Goal: Information Seeking & Learning: Learn about a topic

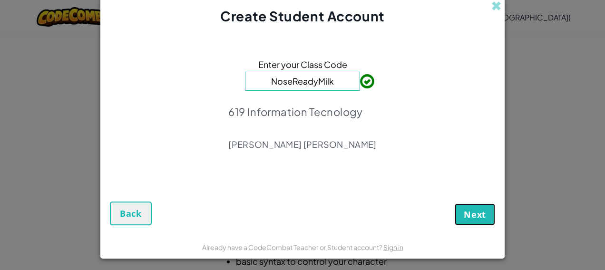
click at [475, 220] on button "Next" at bounding box center [474, 214] width 40 height 22
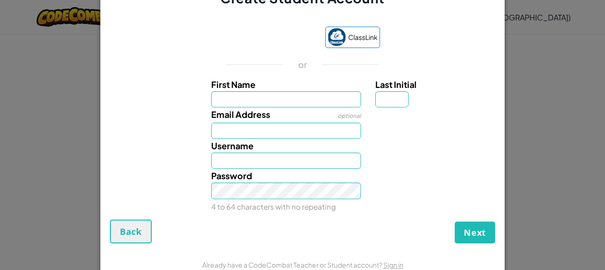
click at [324, 109] on div "Email Address optional" at bounding box center [286, 122] width 164 height 31
click at [320, 99] on input "First Name" at bounding box center [286, 99] width 150 height 16
type input "Alanis danae"
type input "l"
type input "AL07210425@tecmilenio.mx"
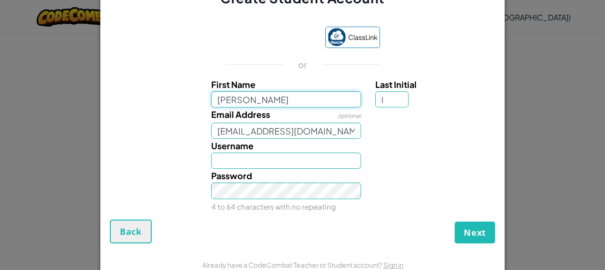
type input "Alanis danaeL"
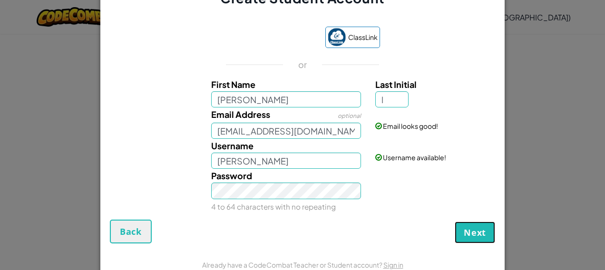
click at [473, 224] on button "Next" at bounding box center [474, 233] width 40 height 22
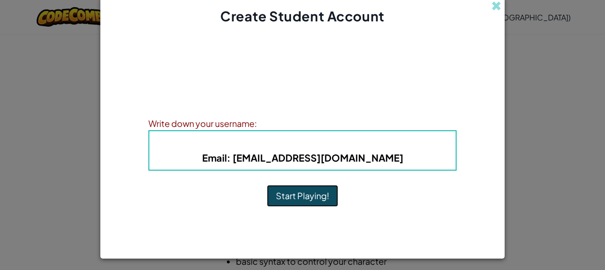
click at [306, 199] on button "Start Playing!" at bounding box center [302, 196] width 71 height 22
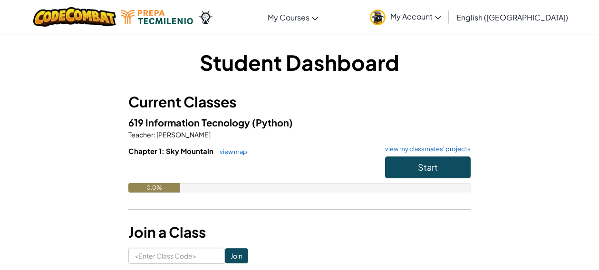
drag, startPoint x: 532, startPoint y: 3, endPoint x: 361, endPoint y: 231, distance: 284.9
click at [361, 231] on h3 "Join a Class" at bounding box center [299, 232] width 342 height 21
click at [441, 13] on span "My Account" at bounding box center [415, 16] width 51 height 10
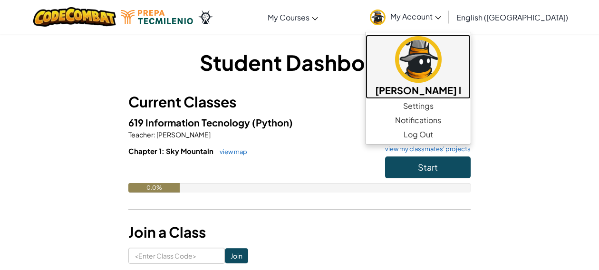
click at [442, 75] on img at bounding box center [418, 59] width 47 height 47
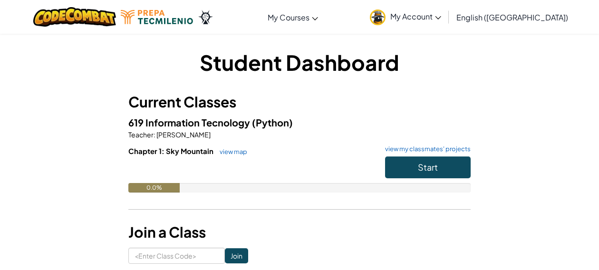
click at [549, 27] on link "English ([GEOGRAPHIC_DATA])" at bounding box center [512, 17] width 121 height 26
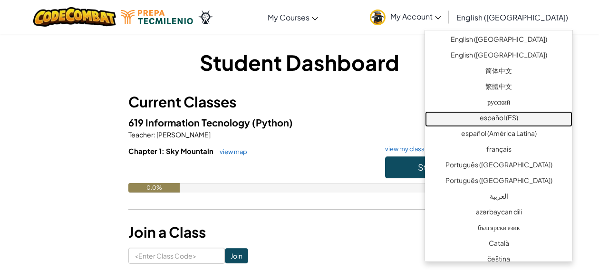
click at [504, 114] on link "español (ES)" at bounding box center [498, 119] width 147 height 16
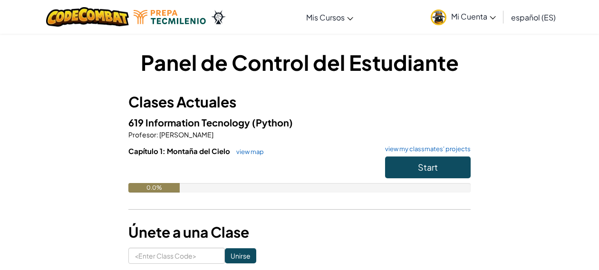
click at [514, 17] on span "español (ES)" at bounding box center [533, 17] width 45 height 10
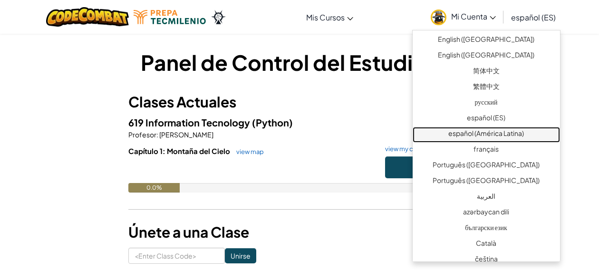
click at [525, 130] on link "español (América Latina)" at bounding box center [486, 135] width 147 height 16
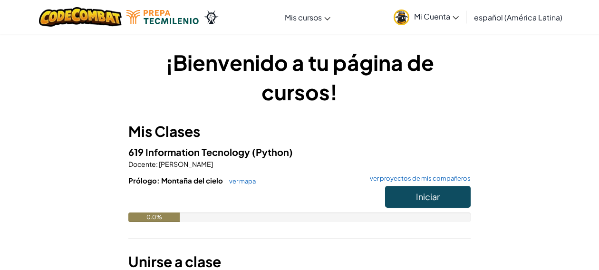
click at [524, 22] on span "español (América Latina)" at bounding box center [518, 17] width 88 height 10
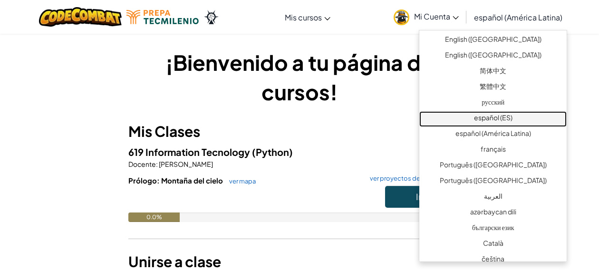
click at [531, 124] on link "español (ES)" at bounding box center [492, 119] width 147 height 16
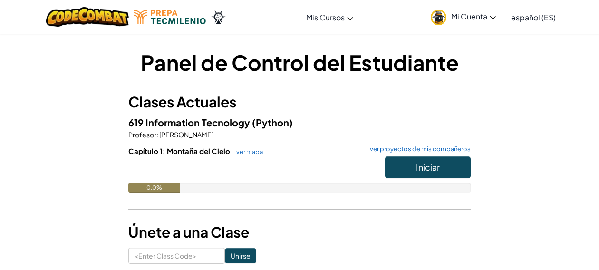
click at [527, 23] on link "español (ES)" at bounding box center [533, 17] width 54 height 26
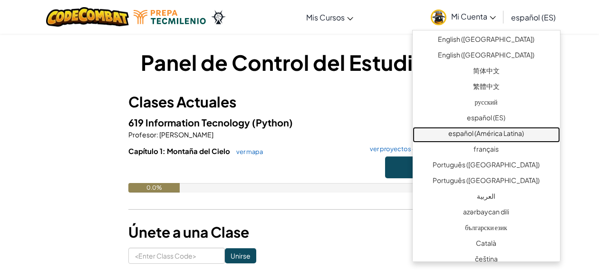
click at [540, 130] on link "español (América Latina)" at bounding box center [486, 135] width 147 height 16
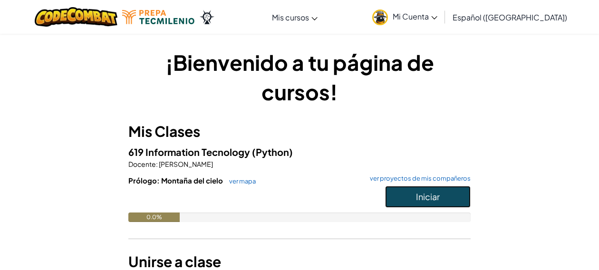
click at [444, 191] on button "Iniciar" at bounding box center [428, 197] width 86 height 22
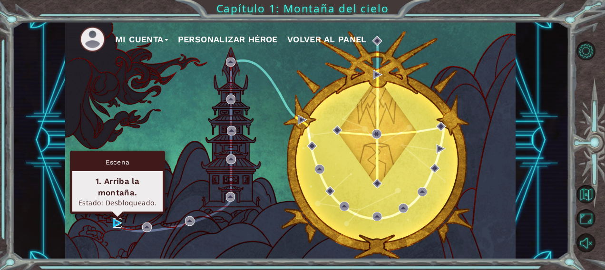
click at [114, 223] on img at bounding box center [118, 223] width 10 height 10
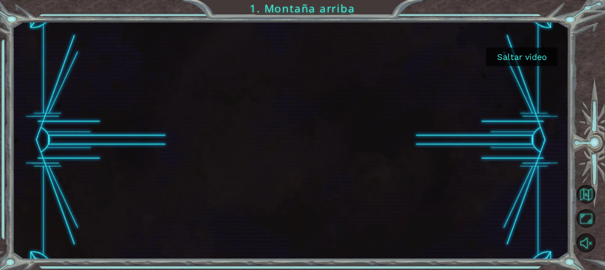
click at [510, 57] on button "Saltar video" at bounding box center [521, 57] width 71 height 19
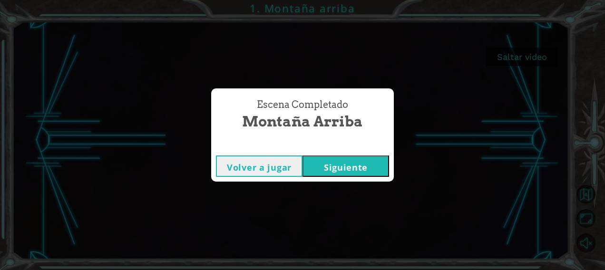
click at [372, 173] on button "Siguiente" at bounding box center [345, 165] width 87 height 21
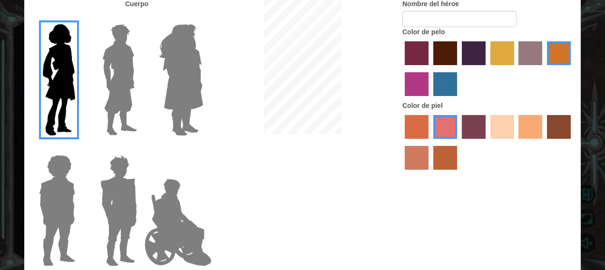
click at [134, 87] on img at bounding box center [119, 79] width 42 height 119
click at [141, 18] on input "Hero Lars" at bounding box center [141, 18] width 0 height 0
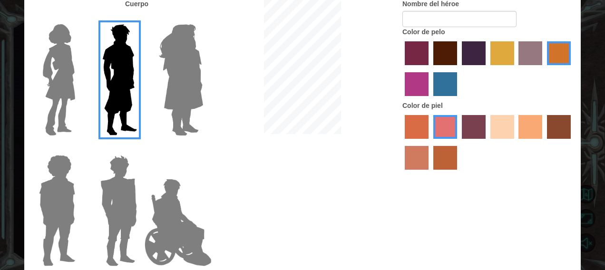
click at [172, 81] on img at bounding box center [181, 79] width 52 height 119
click at [202, 18] on input "Hero Amethyst" at bounding box center [202, 18] width 0 height 0
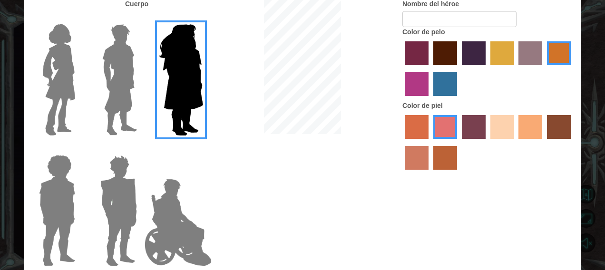
click at [163, 220] on img at bounding box center [178, 222] width 75 height 95
click at [202, 149] on input "Hero Jamie" at bounding box center [202, 149] width 0 height 0
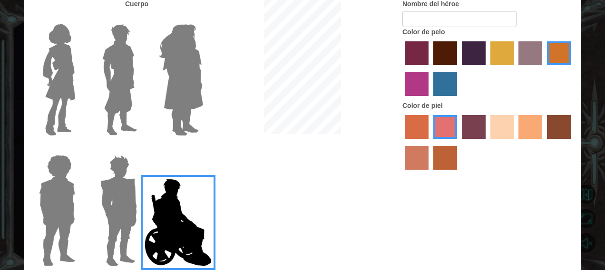
click at [66, 72] on img at bounding box center [59, 79] width 40 height 119
click at [79, 18] on input "Hero Connie" at bounding box center [79, 18] width 0 height 0
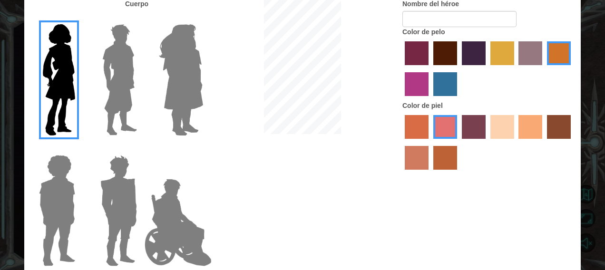
click at [444, 22] on div "Cuerpo Nombre del héroe Color de pelo Color [PERSON_NAME]" at bounding box center [302, 135] width 556 height 273
click at [444, 22] on input "Nombre del héroe" at bounding box center [459, 19] width 114 height 16
type input "dan"
click at [452, 58] on label "maroon hair color" at bounding box center [445, 53] width 24 height 24
click at [430, 68] on input "maroon hair color" at bounding box center [430, 68] width 0 height 0
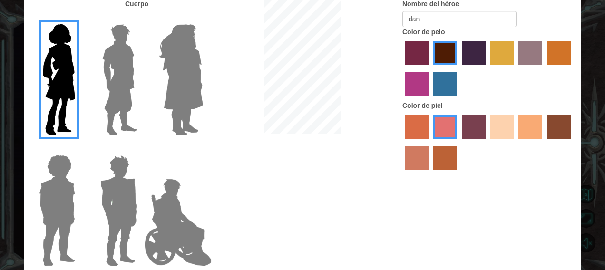
click at [458, 68] on input "hot purple hair color" at bounding box center [458, 68] width 0 height 0
click at [487, 68] on input "tulip tree hair color" at bounding box center [487, 68] width 0 height 0
click at [443, 51] on label "maroon hair color" at bounding box center [445, 53] width 24 height 24
click at [430, 68] on input "maroon hair color" at bounding box center [430, 68] width 0 height 0
click at [166, 74] on div "Cuerpo Nombre del héroe dan Color de pelo Color [PERSON_NAME]" at bounding box center [302, 135] width 556 height 273
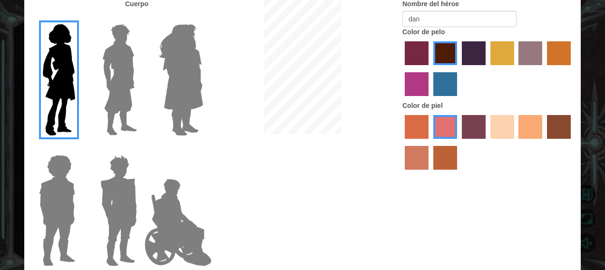
drag, startPoint x: 13, startPoint y: 25, endPoint x: 34, endPoint y: 27, distance: 21.0
click at [34, 27] on div "Personaliza a tu héroe [PERSON_NAME] Nombre del héroe dan Color de pelo Color […" at bounding box center [302, 135] width 605 height 270
click at [270, 156] on div "Cuerpo Nombre del héroe dan Color de pelo Color [PERSON_NAME]" at bounding box center [302, 135] width 556 height 273
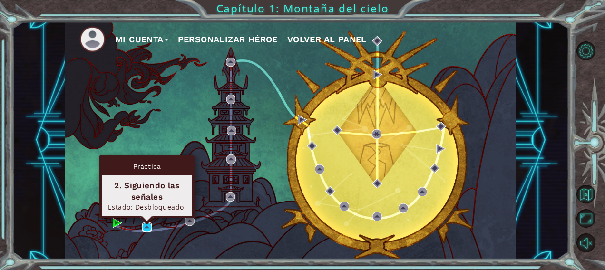
click at [148, 230] on img at bounding box center [147, 227] width 10 height 10
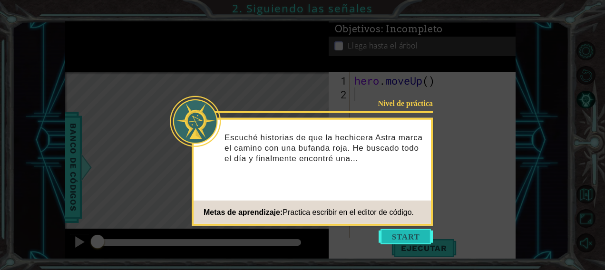
click at [420, 237] on button "Start" at bounding box center [405, 236] width 54 height 15
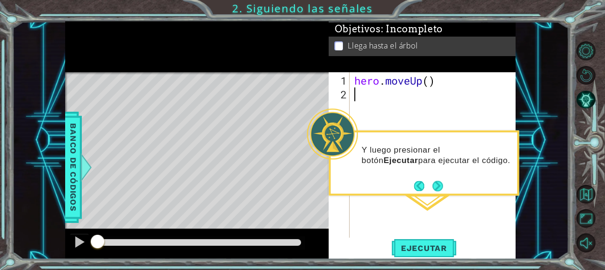
type textarea "¿"
type textarea "'"
type textarea "¡"
type textarea "?"
type textarea "0"
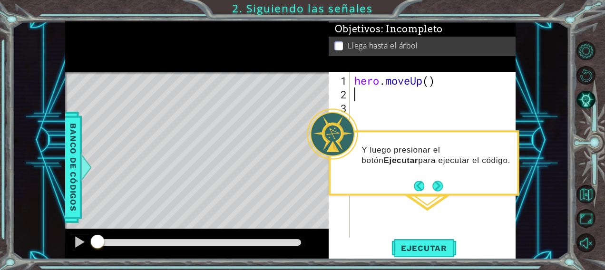
type textarea "="
click at [437, 187] on button "Next" at bounding box center [437, 186] width 10 height 10
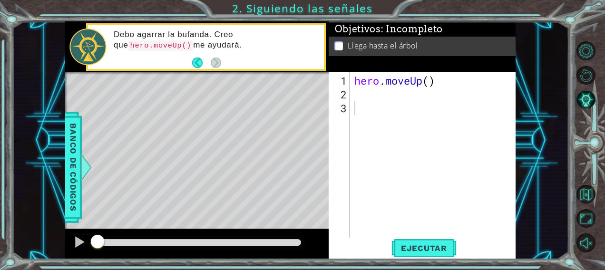
click at [206, 118] on div "Level Map" at bounding box center [284, 212] width 439 height 280
click at [201, 59] on button "Back" at bounding box center [201, 63] width 19 height 10
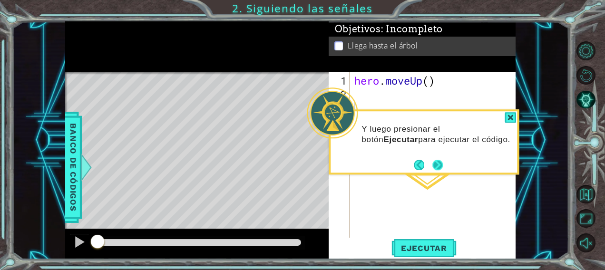
click at [446, 164] on div "Y luego presionar el botón Ejecutar para ejecutar el código." at bounding box center [423, 141] width 190 height 65
click at [436, 165] on button "Next" at bounding box center [437, 165] width 10 height 10
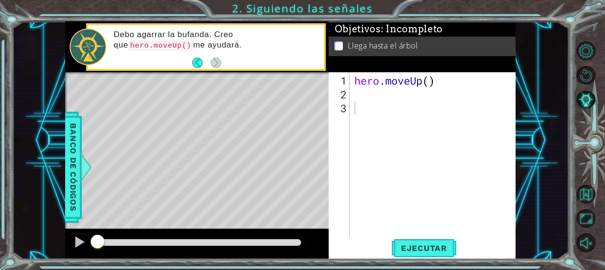
click at [204, 117] on div "Level Map" at bounding box center [284, 212] width 439 height 280
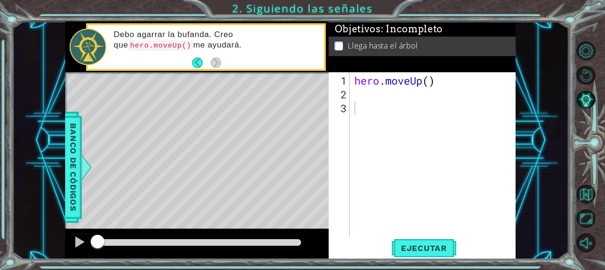
drag, startPoint x: 204, startPoint y: 117, endPoint x: 205, endPoint y: 97, distance: 20.0
click at [205, 97] on div "Level Map" at bounding box center [284, 212] width 439 height 280
click at [71, 189] on span "Banco de códigos" at bounding box center [73, 167] width 15 height 98
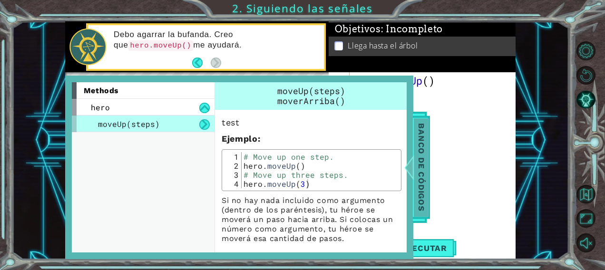
click at [409, 162] on div at bounding box center [409, 167] width 12 height 29
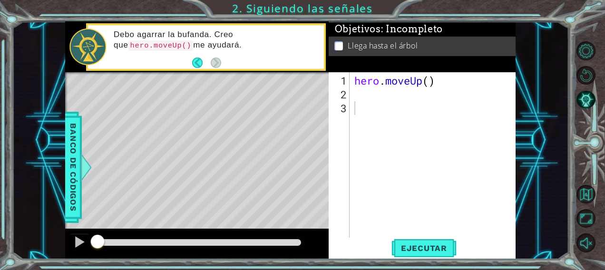
click at [205, 119] on div "Level Map" at bounding box center [284, 212] width 439 height 280
click at [339, 49] on div "Llega hasta el árbol" at bounding box center [421, 46] width 187 height 19
click at [339, 47] on p at bounding box center [338, 45] width 9 height 9
click at [340, 41] on p at bounding box center [338, 45] width 9 height 9
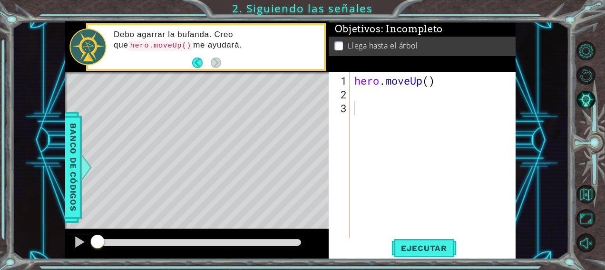
click at [340, 41] on p at bounding box center [338, 45] width 9 height 9
drag, startPoint x: 340, startPoint y: 39, endPoint x: 198, endPoint y: 108, distance: 158.0
click at [198, 108] on div "1 ההההההההההההההההההההההההההההההההההההההההההההההההההההההההההההההההההההההההההההה…" at bounding box center [290, 140] width 450 height 238
click at [198, 108] on div "Level Map" at bounding box center [284, 212] width 439 height 280
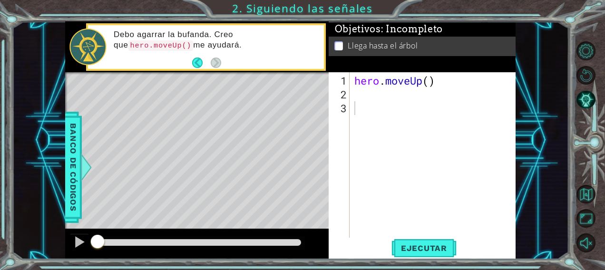
click at [198, 108] on div "Level Map" at bounding box center [284, 212] width 439 height 280
click at [356, 89] on div "hero . moveUp ( )" at bounding box center [435, 170] width 166 height 193
type textarea "}"
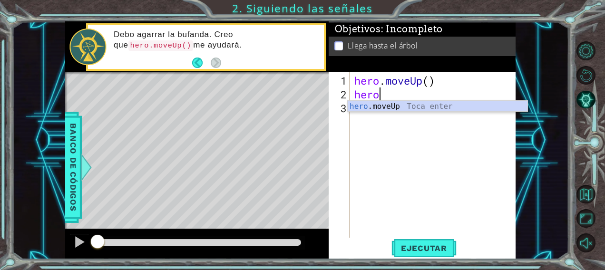
scroll to position [0, 0]
type textarea "hero."
click at [432, 111] on div "hero. moveUp Toca enter" at bounding box center [437, 118] width 180 height 34
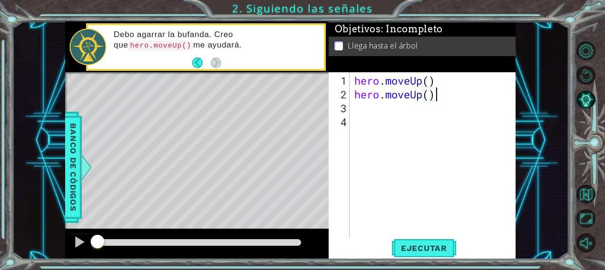
click at [434, 99] on div "hero . moveUp ( ) hero . moveUp ( )" at bounding box center [435, 170] width 166 height 193
type textarea "hero.moveUp()"
click at [360, 109] on div "hero . moveUp ( ) hero . moveUp ( )" at bounding box center [435, 170] width 166 height 193
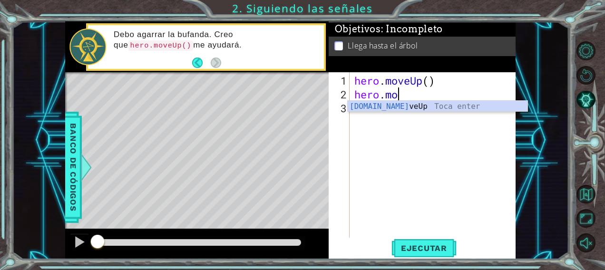
type textarea "h"
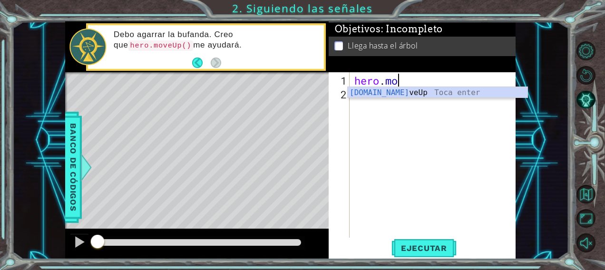
type textarea "h"
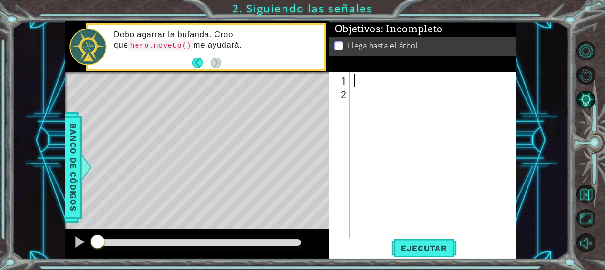
click at [342, 95] on div "2" at bounding box center [339, 94] width 19 height 14
type textarea "h"
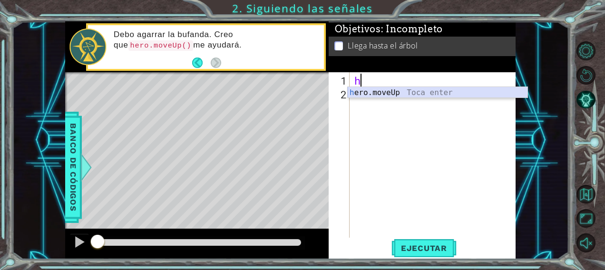
click at [441, 89] on div "h ero.moveUp Toca enter" at bounding box center [437, 104] width 180 height 34
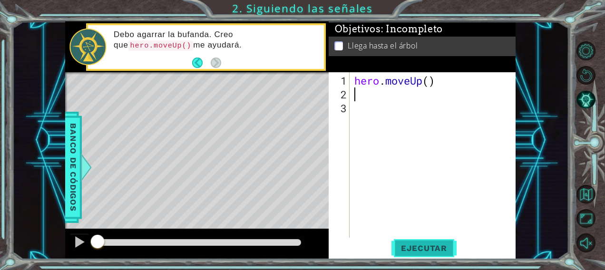
click at [441, 242] on button "Ejecutar" at bounding box center [423, 248] width 65 height 19
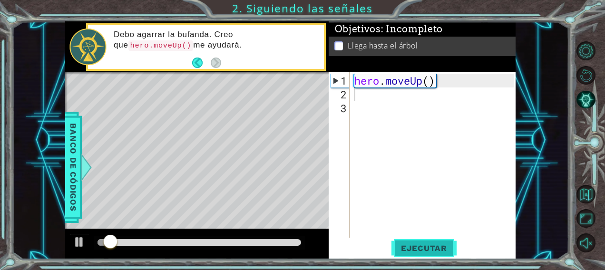
click at [441, 242] on button "Ejecutar" at bounding box center [423, 248] width 65 height 19
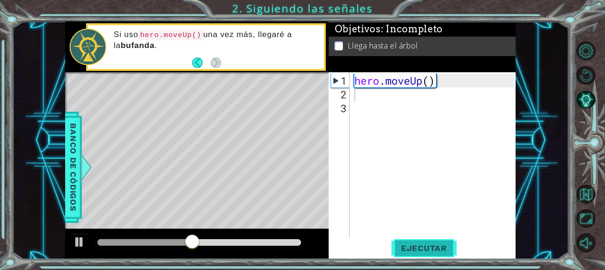
click at [441, 242] on button "Ejecutar" at bounding box center [423, 248] width 65 height 19
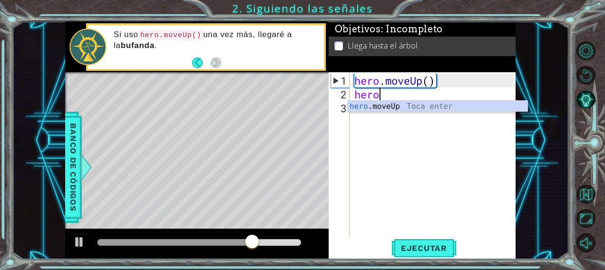
type textarea "hero."
click at [373, 105] on div "hero. moveUp Toca enter" at bounding box center [437, 118] width 180 height 34
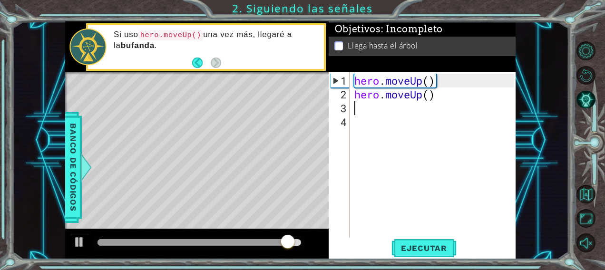
scroll to position [0, 0]
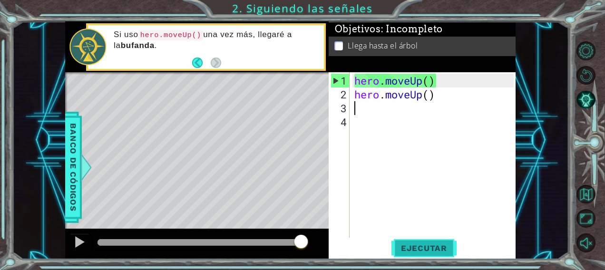
click at [424, 242] on button "Ejecutar" at bounding box center [423, 248] width 65 height 19
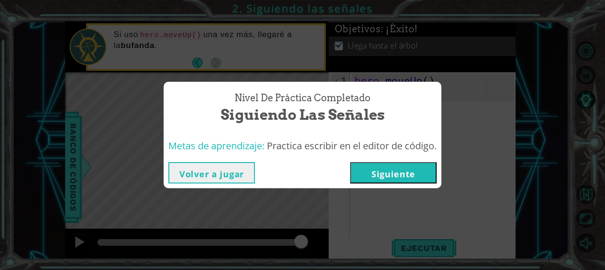
click at [356, 170] on button "Siguiente" at bounding box center [393, 172] width 87 height 21
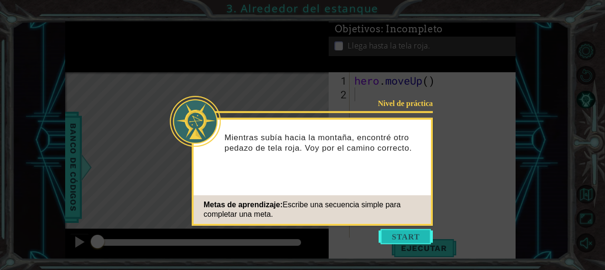
click at [410, 236] on button "Start" at bounding box center [405, 236] width 54 height 15
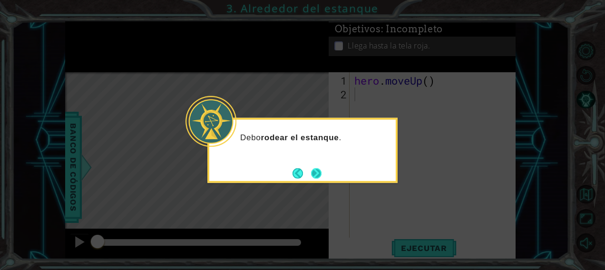
click at [315, 175] on button "Next" at bounding box center [316, 173] width 10 height 10
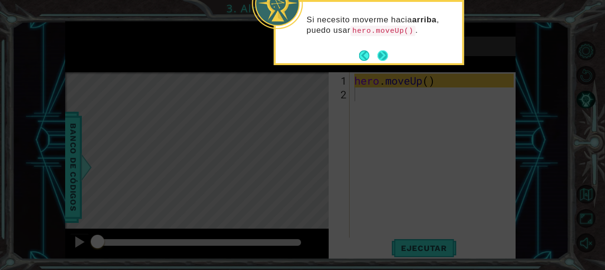
click at [382, 51] on button "Next" at bounding box center [382, 55] width 11 height 11
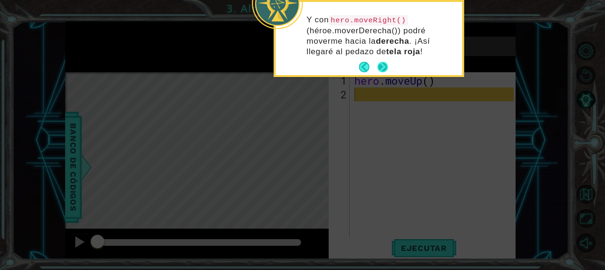
click at [389, 70] on div "Y con hero.moveRight() (héroe.moverDerecha()) podré moverme hacia la derecha . …" at bounding box center [369, 38] width 186 height 73
click at [384, 70] on button "Next" at bounding box center [382, 67] width 10 height 10
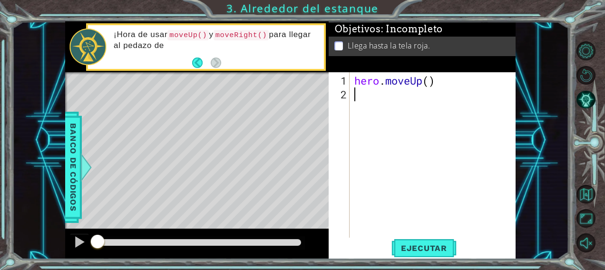
click at [372, 101] on div "hero . moveUp ( )" at bounding box center [435, 170] width 166 height 193
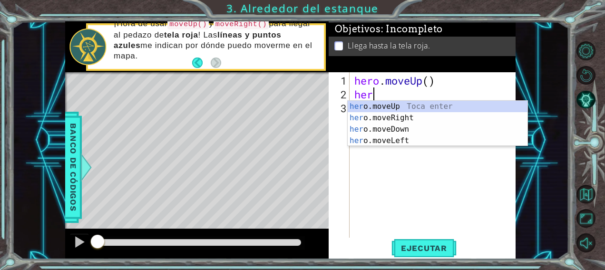
type textarea "hero"
click at [360, 109] on div "hero .moveUp Toca enter hero .moveRight Toca enter hero .moveDown Toca enter he…" at bounding box center [437, 135] width 180 height 68
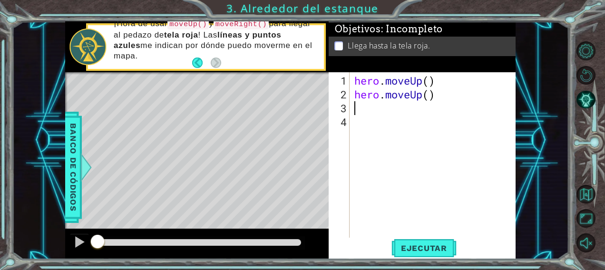
scroll to position [0, 0]
click at [413, 253] on button "Ejecutar" at bounding box center [423, 248] width 65 height 19
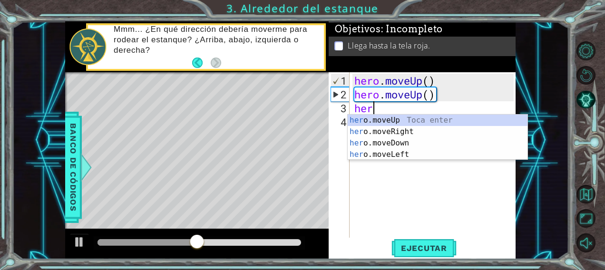
type textarea "hero"
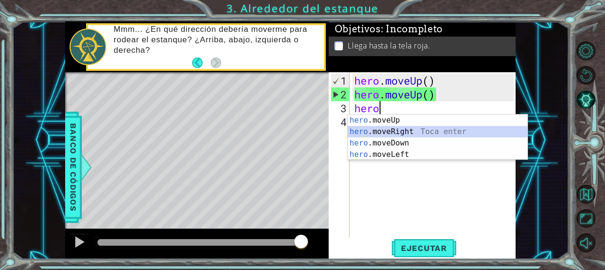
click at [400, 128] on div "hero .moveUp Toca enter hero .moveRight Toca enter hero .moveDown Toca enter he…" at bounding box center [437, 149] width 180 height 68
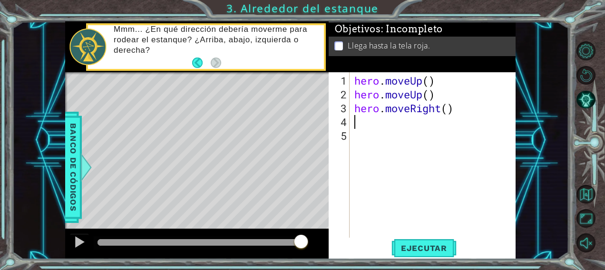
scroll to position [0, 0]
click at [425, 250] on span "Ejecutar" at bounding box center [423, 248] width 65 height 10
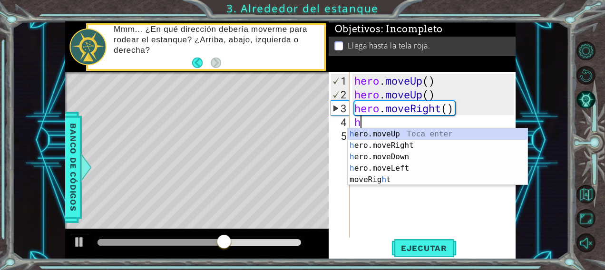
type textarea "he"
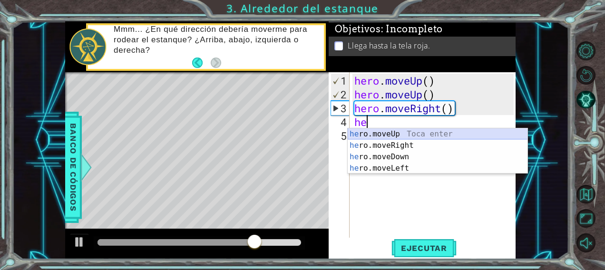
click at [360, 135] on div "he ro.moveUp Toca enter he ro.moveRight Toca enter he ro.moveDown Toca enter he…" at bounding box center [437, 162] width 180 height 68
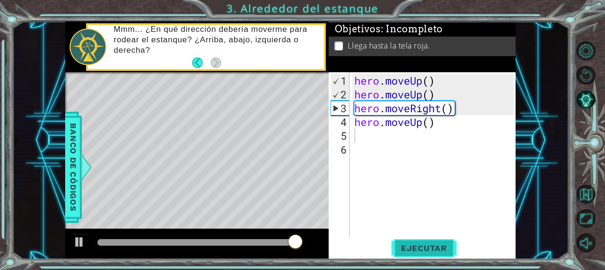
click at [414, 254] on button "Ejecutar" at bounding box center [423, 248] width 65 height 19
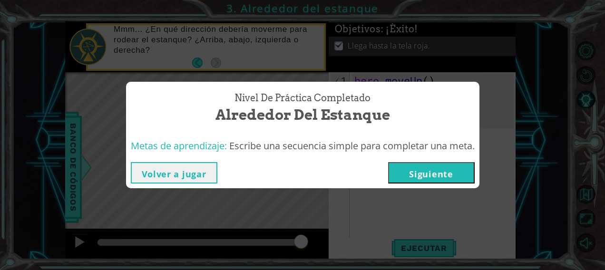
click at [434, 170] on button "Siguiente" at bounding box center [431, 172] width 87 height 21
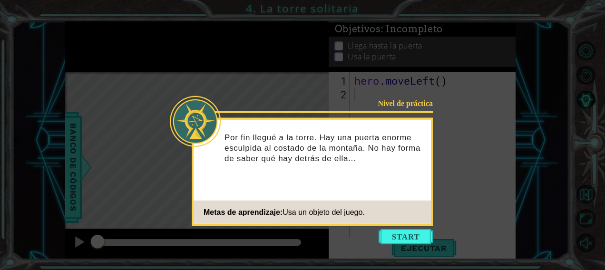
click at [334, 199] on div "Nivel de práctica Por fin llegué a la torre. Hay una puerta enorme esculpida al…" at bounding box center [312, 172] width 241 height 108
click at [394, 238] on button "Start" at bounding box center [405, 236] width 54 height 15
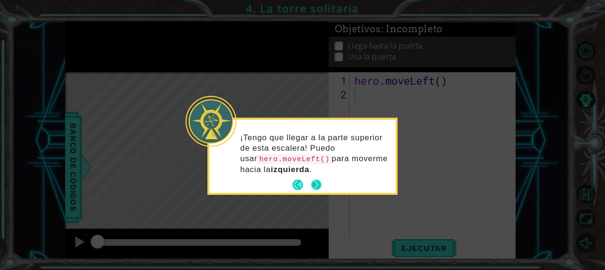
click at [317, 180] on button "Next" at bounding box center [316, 185] width 10 height 10
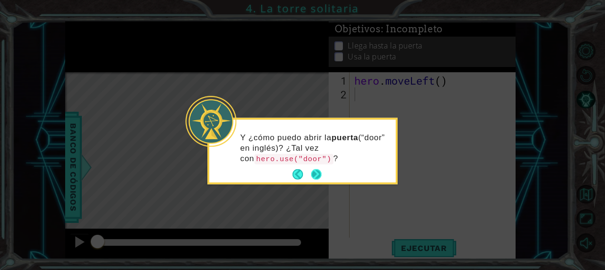
click at [316, 172] on button "Next" at bounding box center [316, 174] width 11 height 11
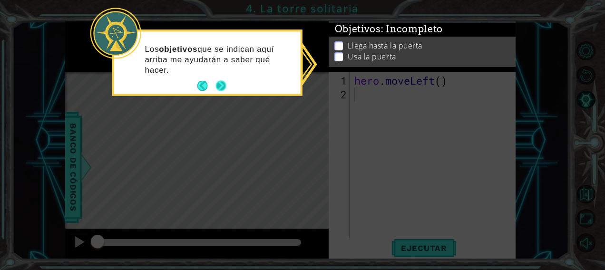
click at [224, 85] on button "Next" at bounding box center [220, 86] width 10 height 10
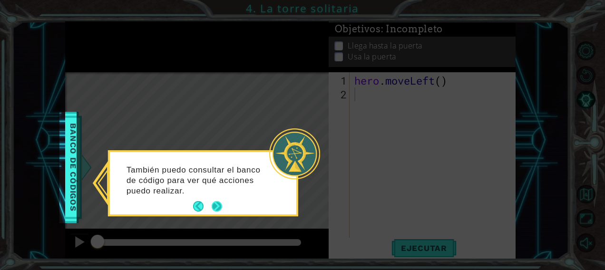
click at [212, 208] on button "Next" at bounding box center [217, 206] width 10 height 10
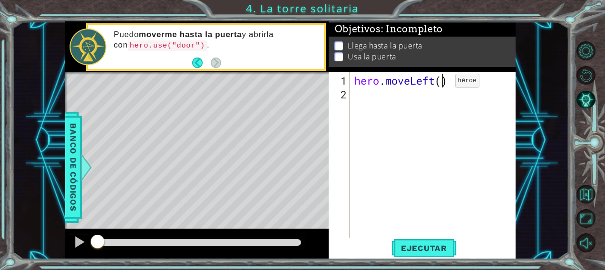
click at [440, 85] on div "hero . moveLeft ( )" at bounding box center [435, 170] width 166 height 193
type textarea "hero.moveLeft(3)"
click at [374, 109] on div "hero . moveLeft ( 3 )" at bounding box center [435, 170] width 166 height 193
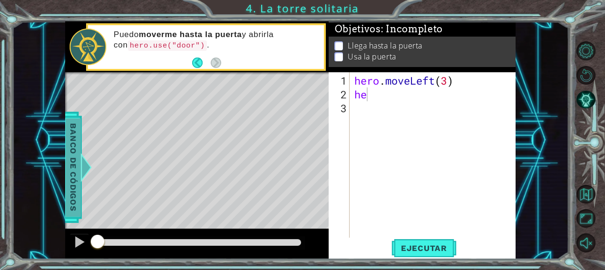
click at [87, 170] on div at bounding box center [83, 167] width 12 height 29
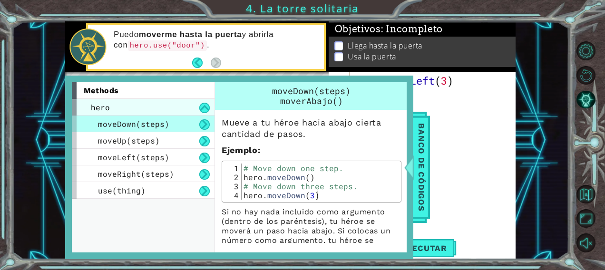
click at [163, 106] on div "hero" at bounding box center [143, 107] width 143 height 17
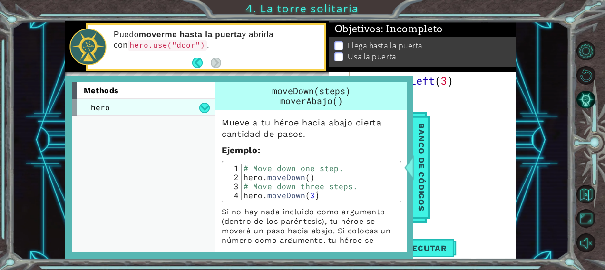
click at [163, 106] on div "hero" at bounding box center [143, 107] width 143 height 17
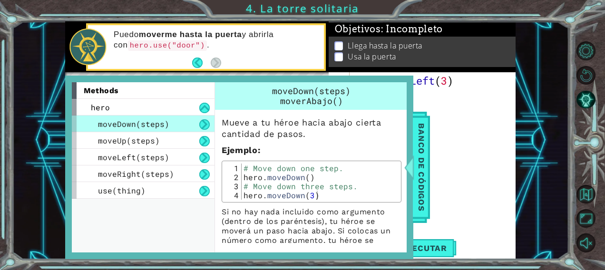
scroll to position [16, 0]
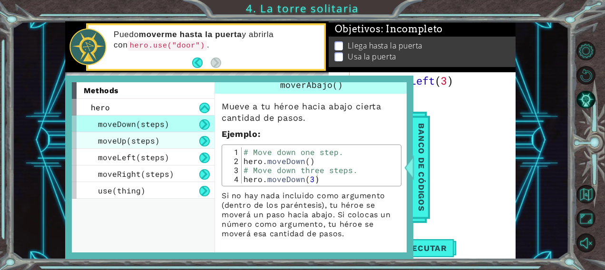
click at [134, 146] on div "moveUp(steps)" at bounding box center [143, 140] width 143 height 17
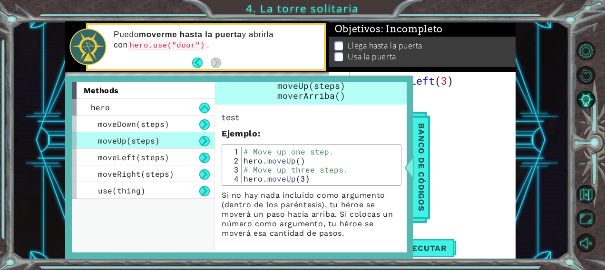
scroll to position [0, 0]
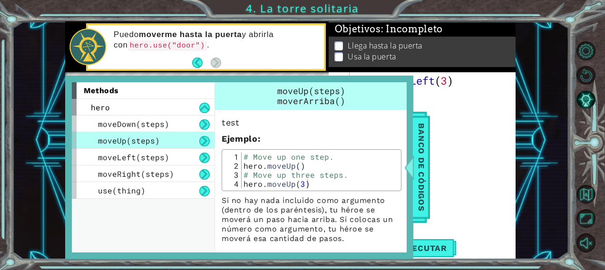
click at [205, 142] on button at bounding box center [204, 141] width 10 height 10
click at [421, 138] on span "Banco de códigos" at bounding box center [417, 167] width 15 height 98
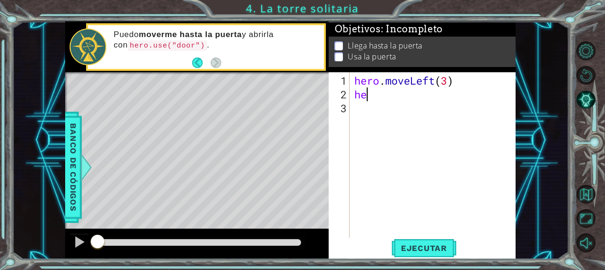
click at [377, 93] on div "hero . moveLeft ( 3 ) he" at bounding box center [435, 170] width 166 height 193
type textarea "her"
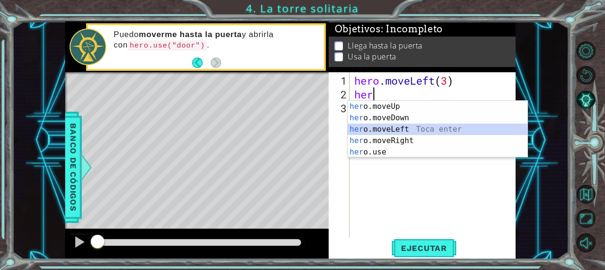
click at [411, 134] on div "her o.moveUp Toca enter her o.moveDown Toca enter her o.moveLeft [PERSON_NAME] …" at bounding box center [437, 141] width 180 height 80
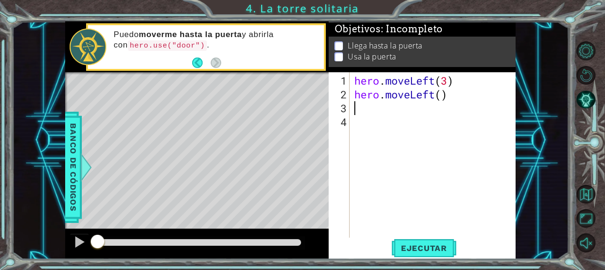
click at [452, 103] on div "hero . moveLeft ( 3 ) hero . moveLeft ( )" at bounding box center [435, 170] width 166 height 193
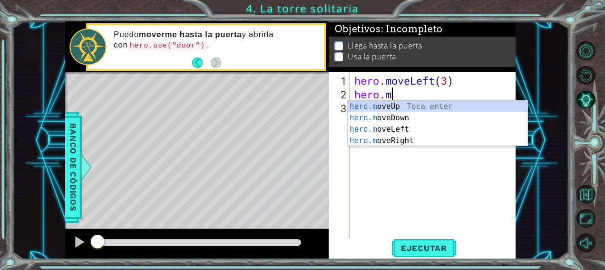
type textarea "he"
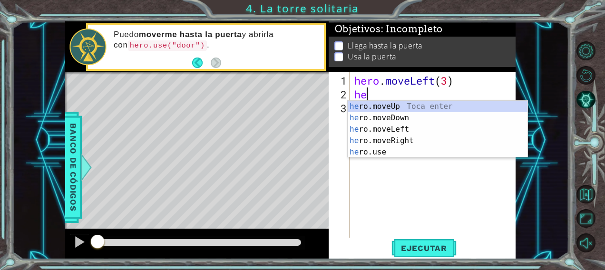
click at [452, 103] on div "he ro.moveUp Toca enter he ro.moveDown Toca enter he ro.moveLeft Toca enter he …" at bounding box center [437, 141] width 180 height 80
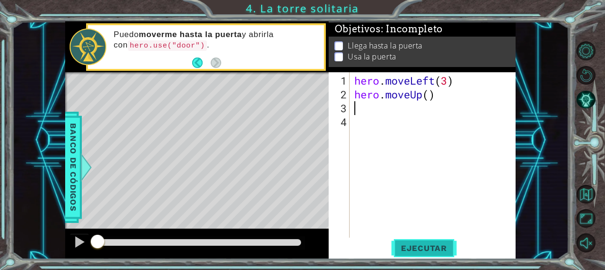
click at [439, 240] on button "Ejecutar" at bounding box center [423, 248] width 65 height 19
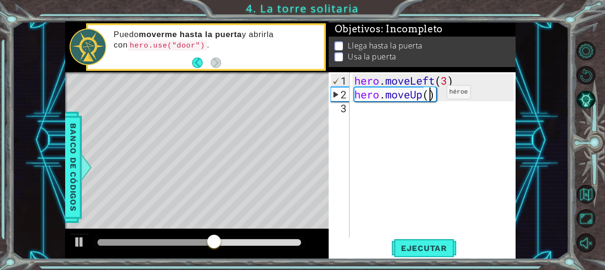
click at [432, 96] on div "hero . moveLeft ( 3 ) hero . moveUp ( )" at bounding box center [435, 170] width 166 height 193
click at [445, 97] on div "hero . moveLeft ( 3 ) hero . moveUp ( )" at bounding box center [435, 170] width 166 height 193
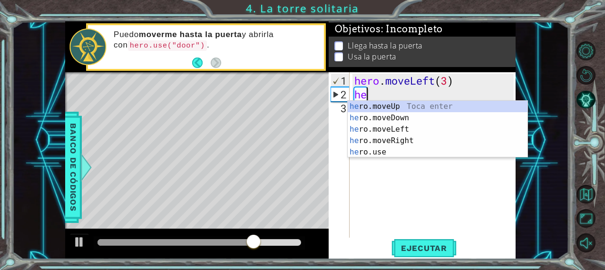
type textarea "h"
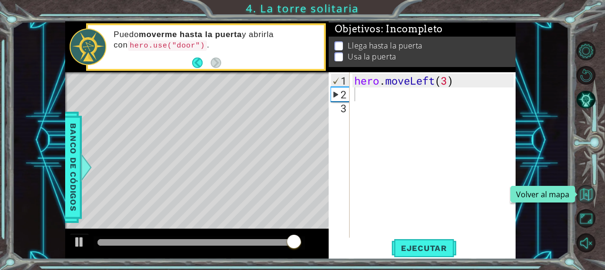
click at [590, 186] on button "Volver al mapa" at bounding box center [585, 194] width 19 height 19
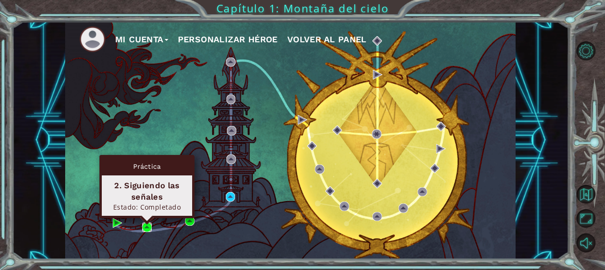
click at [143, 223] on img at bounding box center [147, 227] width 10 height 10
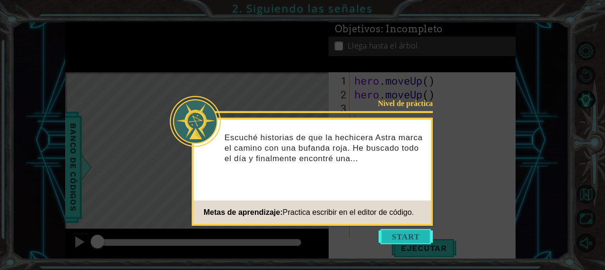
click at [415, 237] on button "Start" at bounding box center [405, 236] width 54 height 15
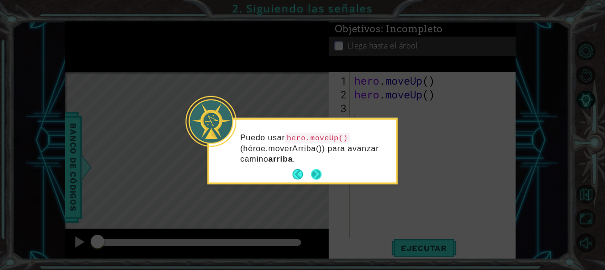
click at [315, 175] on button "Next" at bounding box center [316, 174] width 10 height 10
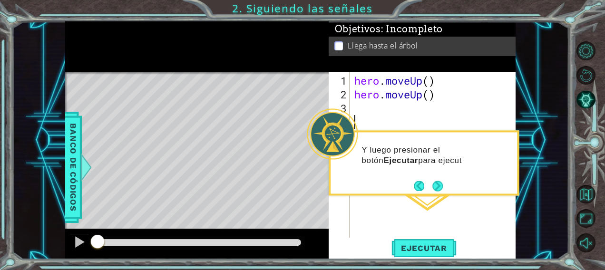
click at [438, 197] on div "hero . moveUp ( ) hero . moveUp ( )" at bounding box center [435, 170] width 166 height 193
click at [437, 193] on footer at bounding box center [428, 186] width 29 height 14
click at [437, 186] on button "Next" at bounding box center [437, 186] width 10 height 10
